Goal: Information Seeking & Learning: Get advice/opinions

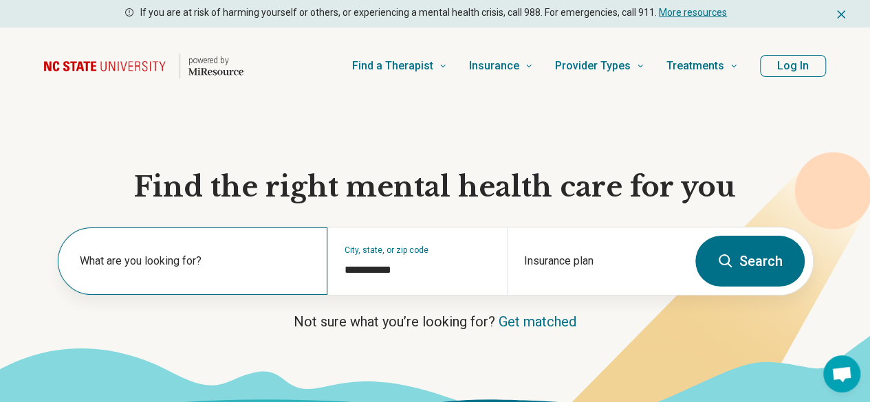
click at [180, 269] on label "What are you looking for?" at bounding box center [195, 261] width 231 height 16
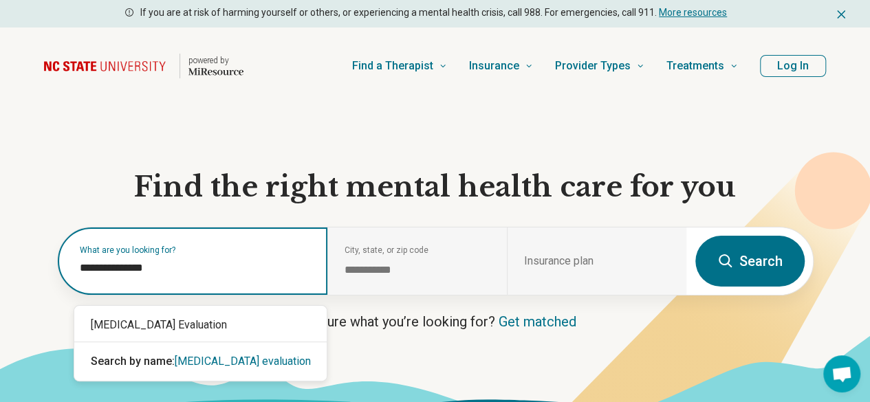
type input "**********"
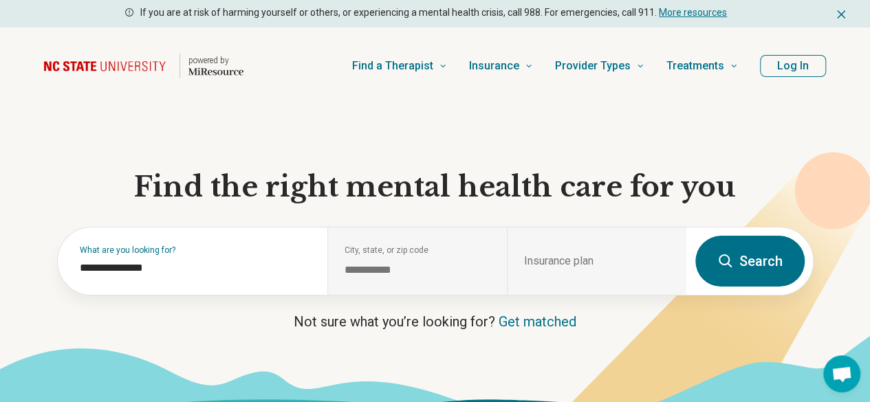
click at [860, 311] on icon at bounding box center [686, 323] width 372 height 342
click at [521, 254] on div "Insurance plan" at bounding box center [596, 261] width 179 height 67
click at [535, 266] on div "Insurance plan" at bounding box center [596, 261] width 179 height 67
click at [708, 272] on button "Search" at bounding box center [749, 261] width 109 height 51
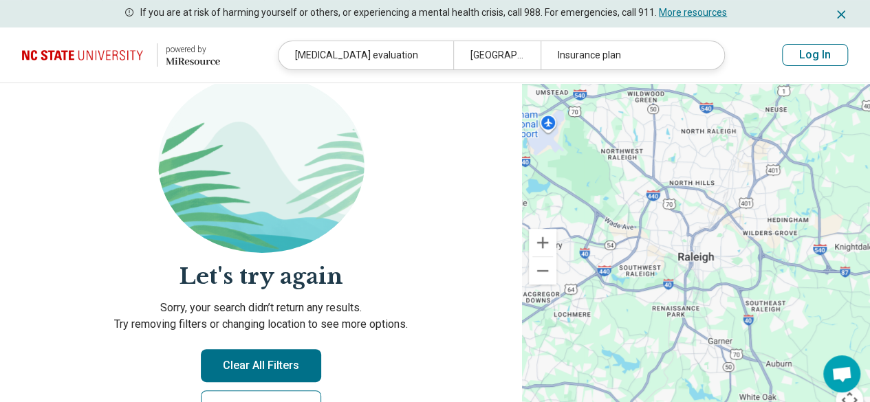
scroll to position [69, 0]
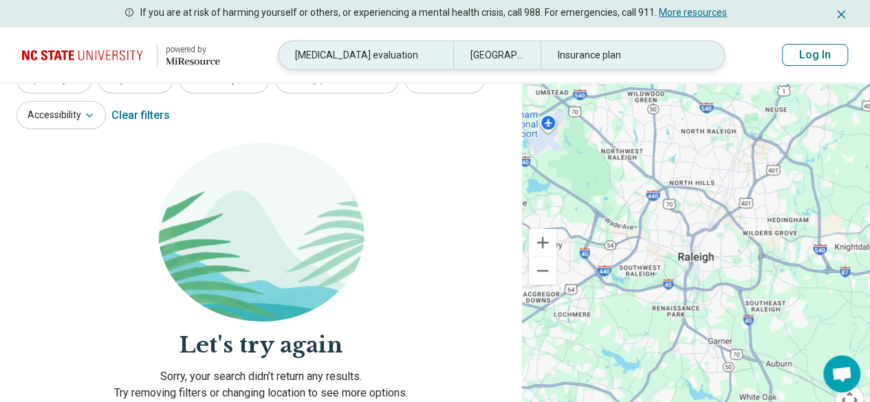
click at [591, 42] on header "powered by Miresource logo adhd evaluation Raleigh, NC Insurance plan Log In" at bounding box center [435, 55] width 870 height 56
click at [580, 60] on div "Insurance plan" at bounding box center [627, 55] width 175 height 28
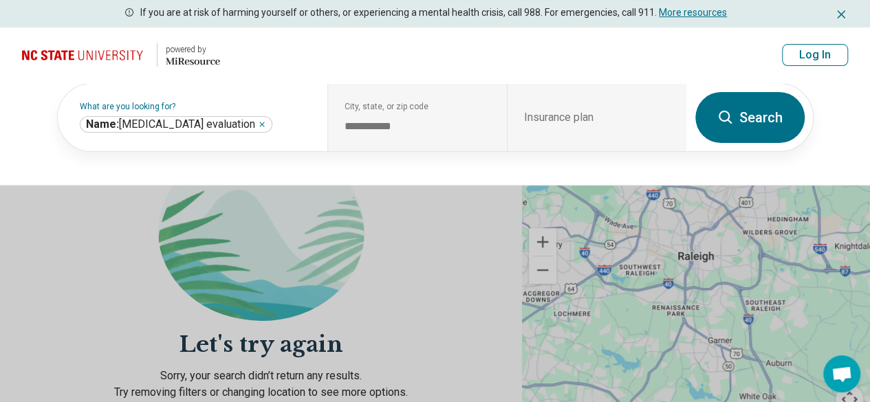
scroll to position [68, 0]
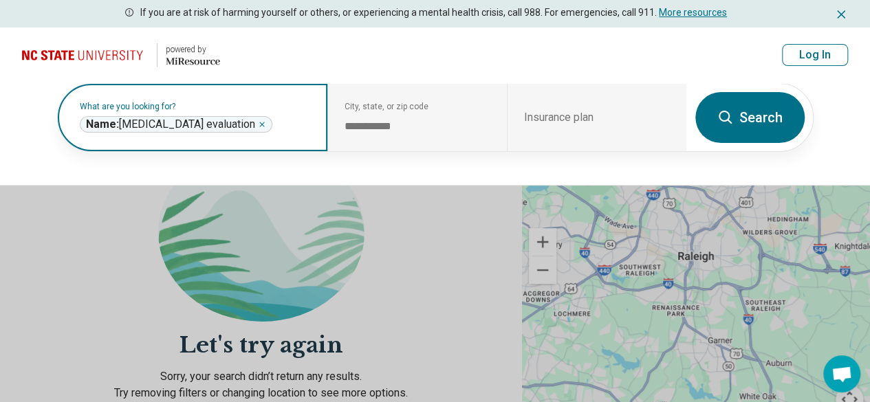
click at [258, 123] on icon "Remove" at bounding box center [262, 124] width 8 height 8
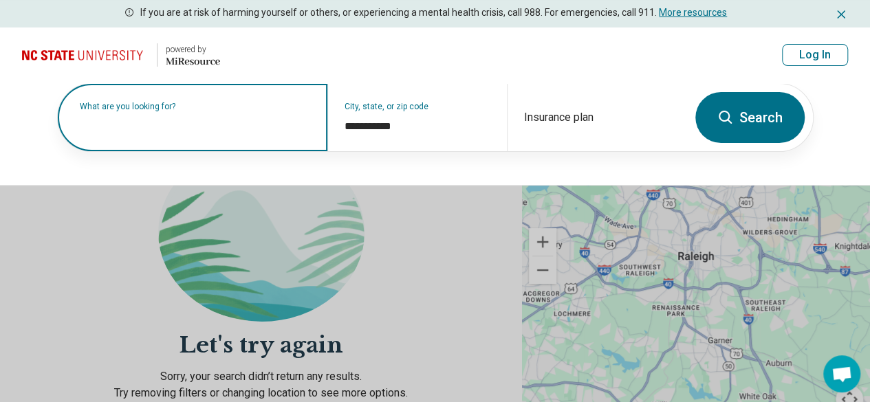
click at [184, 111] on label "What are you looking for?" at bounding box center [195, 106] width 231 height 8
type input "*"
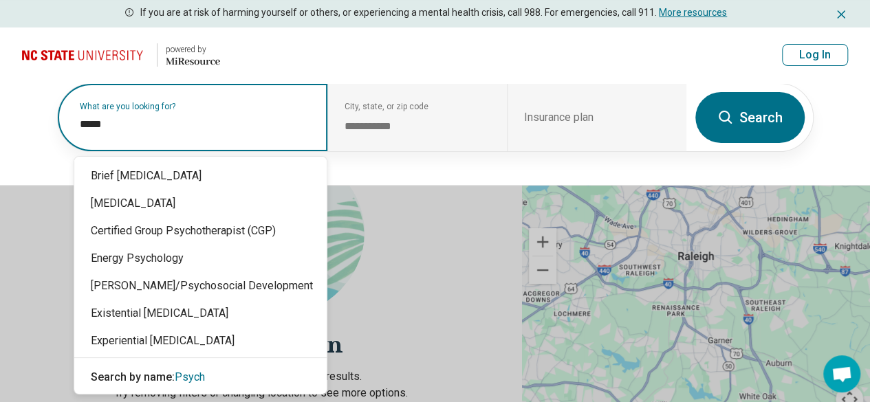
type input "******"
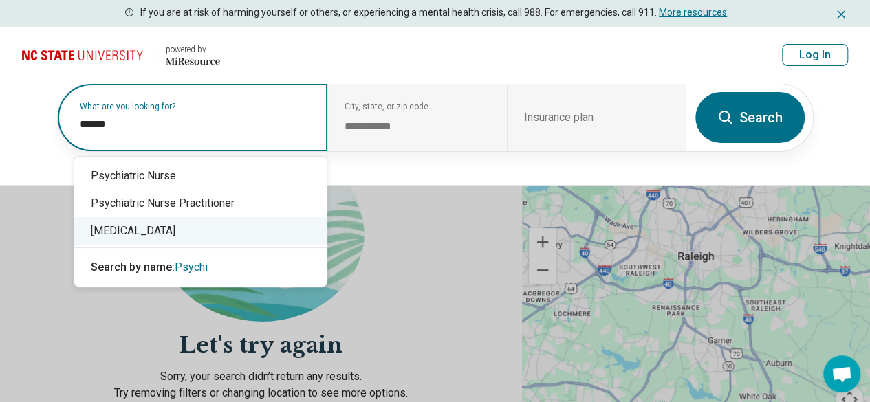
click at [150, 228] on div "[MEDICAL_DATA]" at bounding box center [200, 230] width 252 height 27
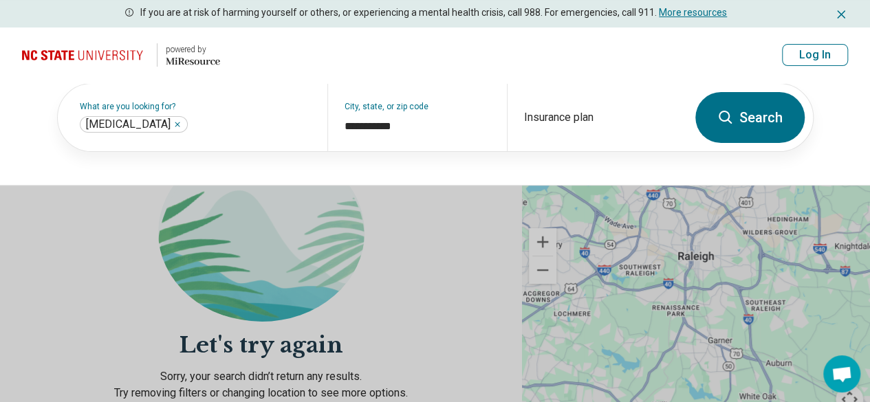
click at [753, 126] on button "Search" at bounding box center [749, 117] width 109 height 51
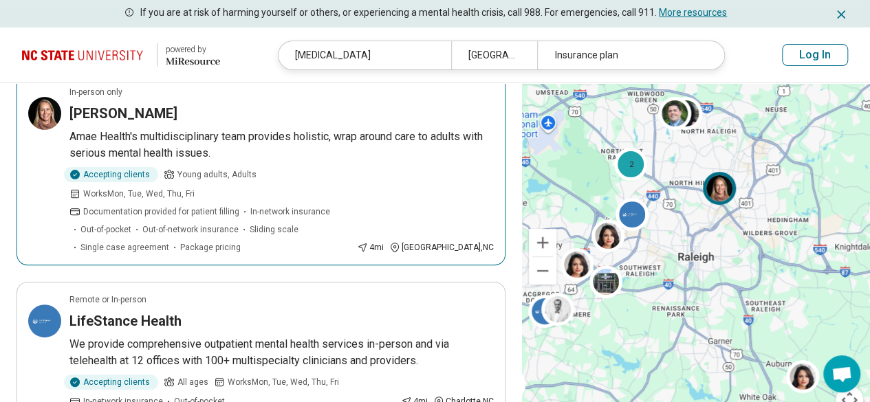
scroll to position [206, 0]
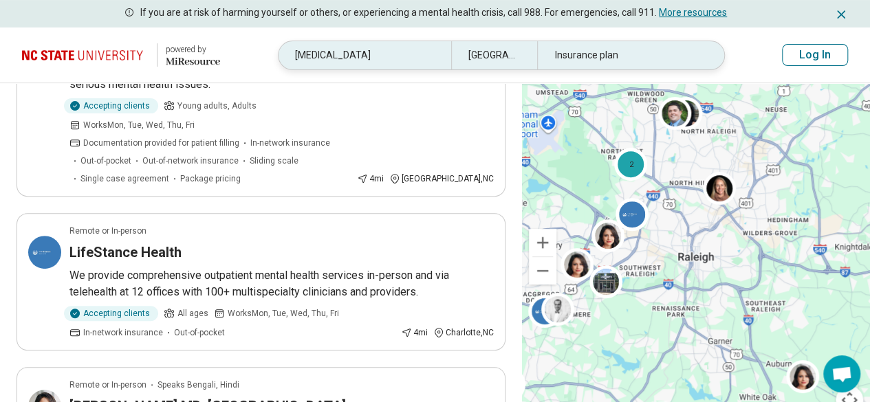
click at [396, 57] on div "[MEDICAL_DATA]" at bounding box center [364, 55] width 173 height 28
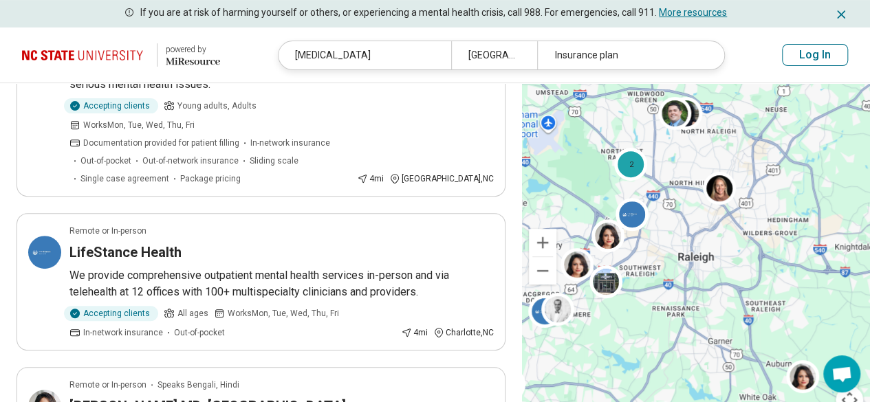
scroll to position [205, 0]
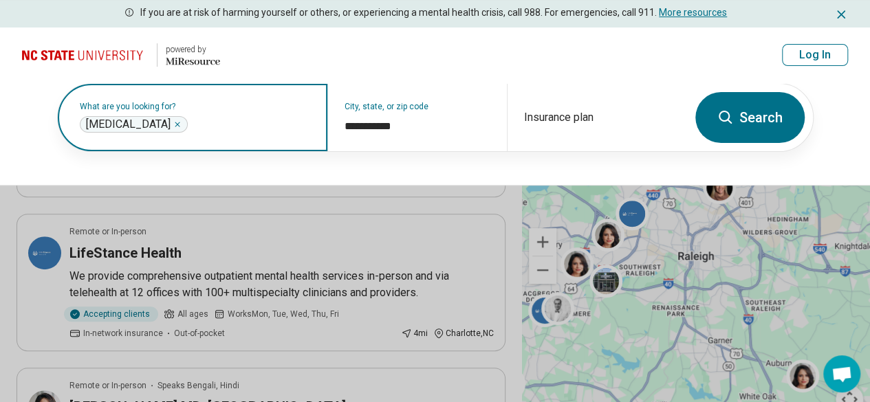
click at [173, 124] on icon "Remove" at bounding box center [177, 124] width 8 height 8
click at [151, 111] on label "What are you looking for?" at bounding box center [195, 106] width 231 height 8
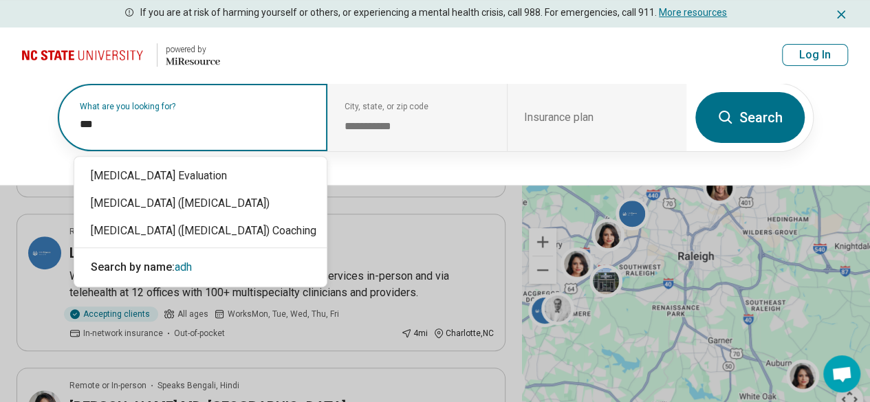
type input "****"
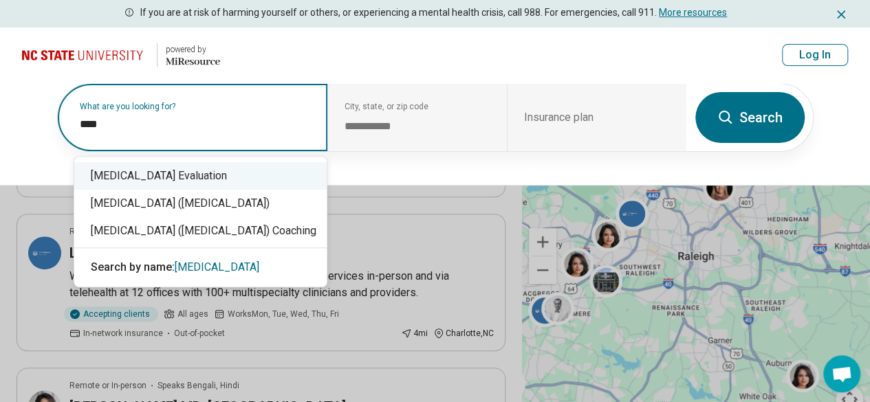
click at [180, 177] on div "[MEDICAL_DATA] Evaluation" at bounding box center [200, 175] width 252 height 27
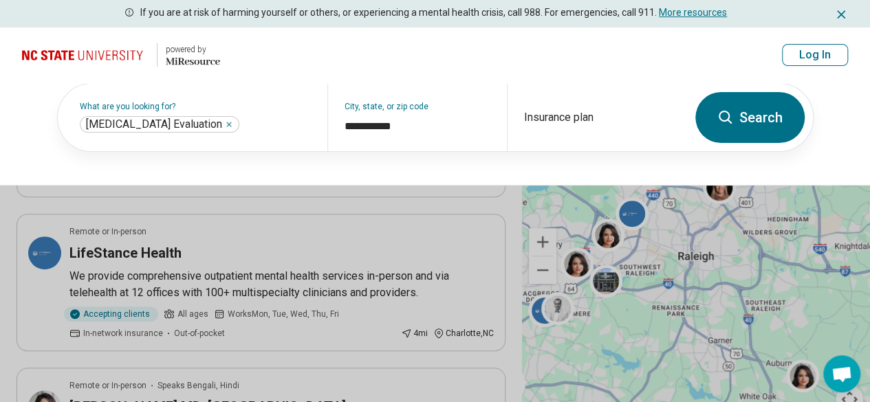
click at [767, 129] on button "Search" at bounding box center [749, 117] width 109 height 51
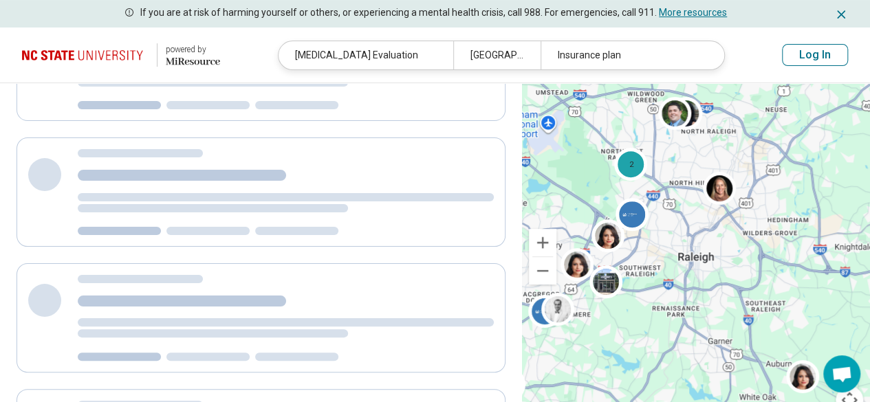
scroll to position [0, 0]
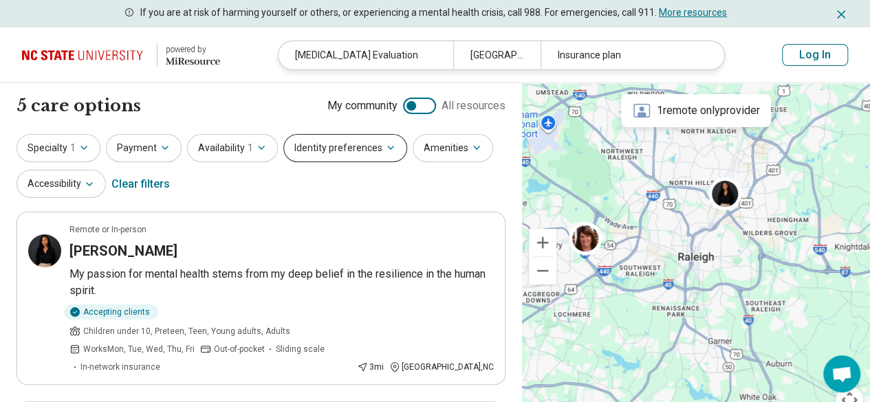
click at [351, 152] on button "Identity preferences" at bounding box center [345, 148] width 124 height 28
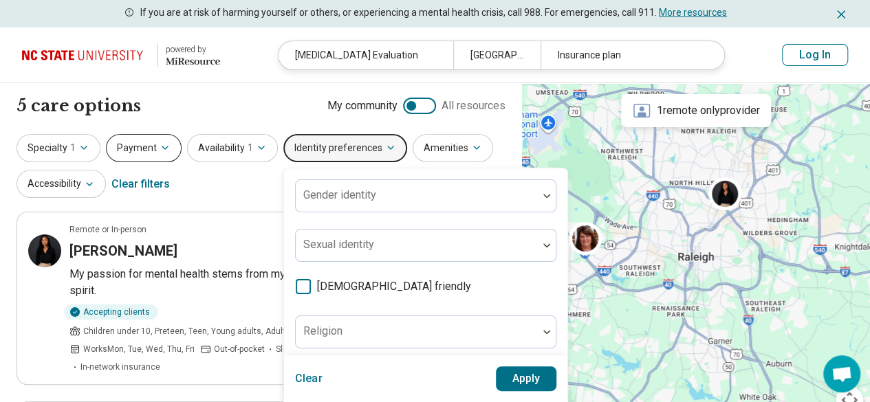
click at [163, 152] on icon "button" at bounding box center [164, 147] width 11 height 11
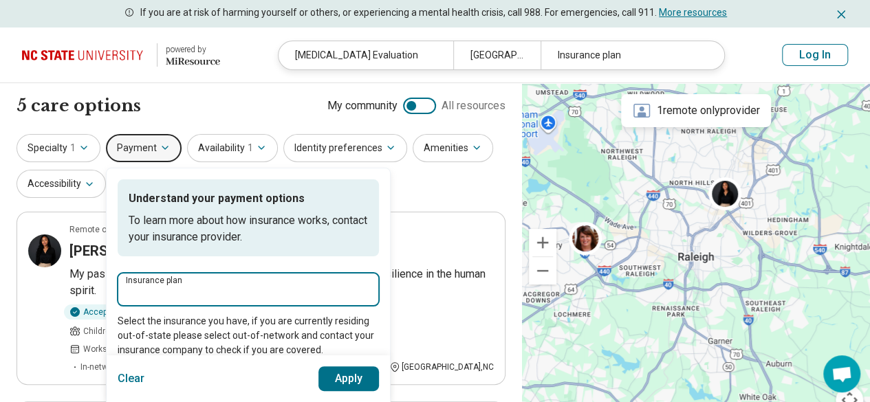
click at [177, 287] on input "Insurance plan" at bounding box center [248, 293] width 245 height 16
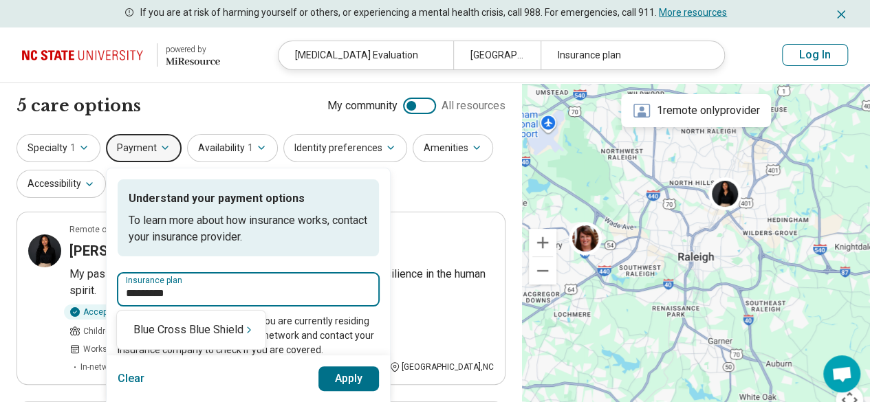
type input "**********"
click at [180, 333] on div "Blue Cross Blue Shield" at bounding box center [191, 329] width 148 height 27
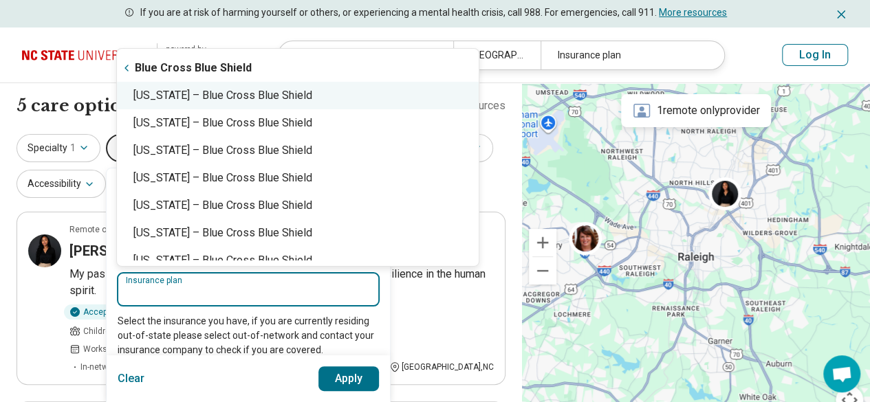
click at [230, 93] on div "North Carolina – Blue Cross Blue Shield" at bounding box center [298, 95] width 362 height 27
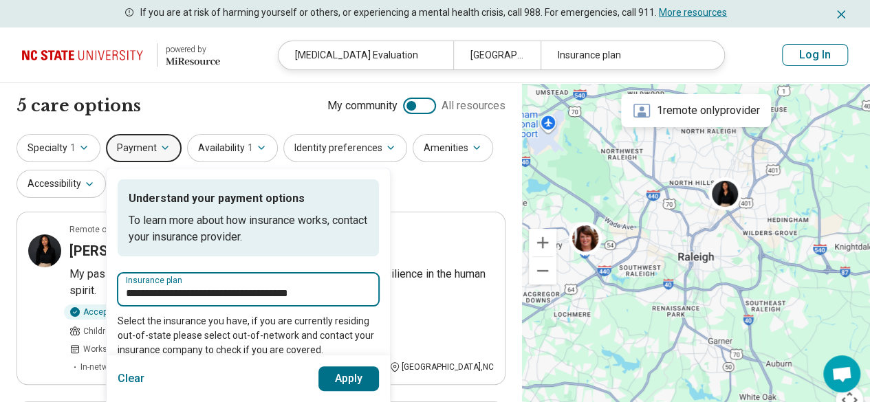
type input "**********"
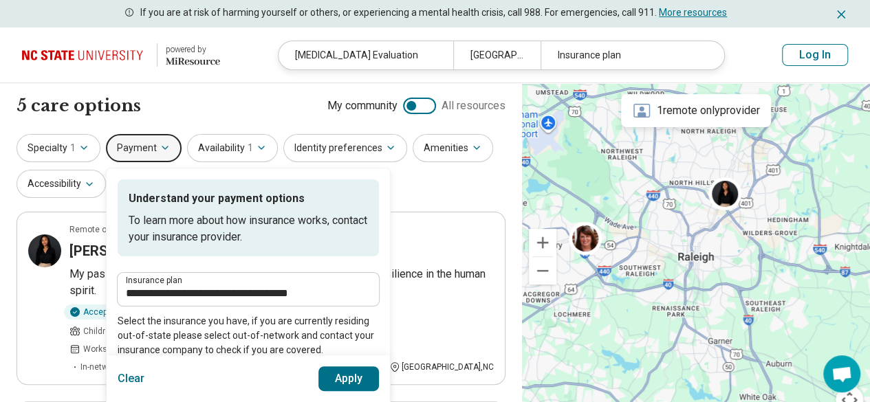
click at [345, 378] on button "Apply" at bounding box center [348, 378] width 61 height 25
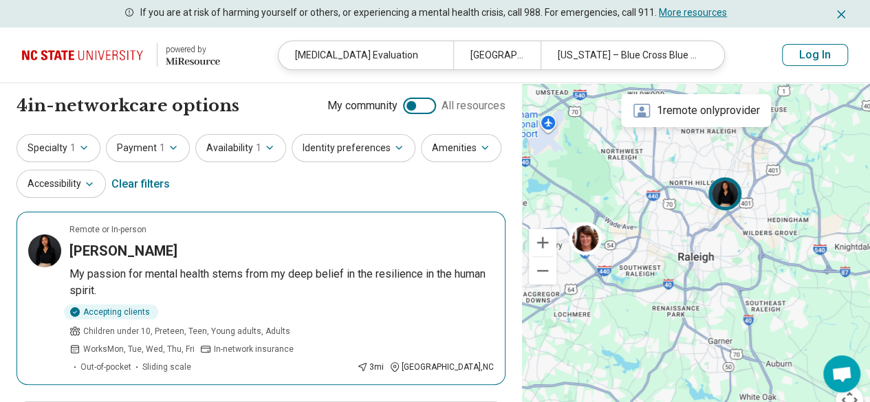
scroll to position [69, 0]
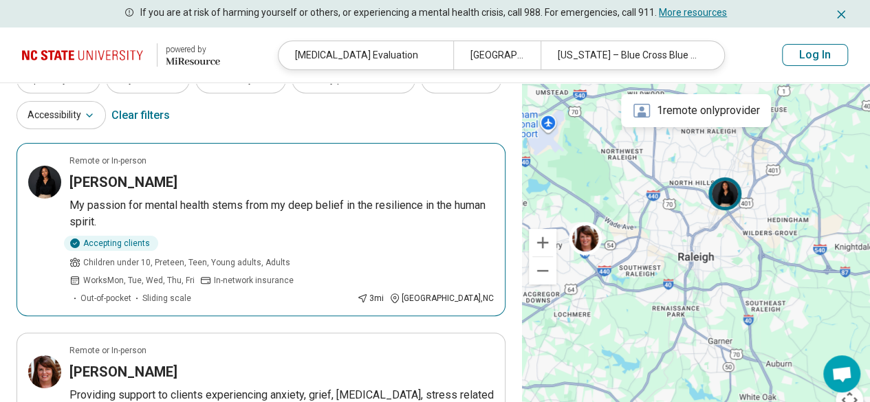
click at [105, 187] on h3 "TaBrea Sledge" at bounding box center [123, 182] width 108 height 19
